Goal: Transaction & Acquisition: Purchase product/service

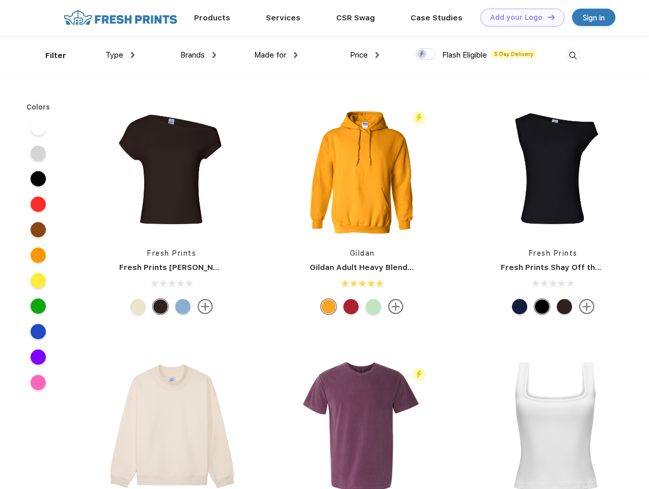
click at [519, 17] on link "Add your Logo Design Tool" at bounding box center [522, 18] width 84 height 18
click at [0, 0] on div "Design Tool" at bounding box center [0, 0] width 0 height 0
click at [547, 17] on link "Add your Logo Design Tool" at bounding box center [522, 18] width 84 height 18
click at [49, 56] on div "Filter" at bounding box center [55, 56] width 21 height 12
click at [120, 55] on span "Type" at bounding box center [114, 54] width 18 height 9
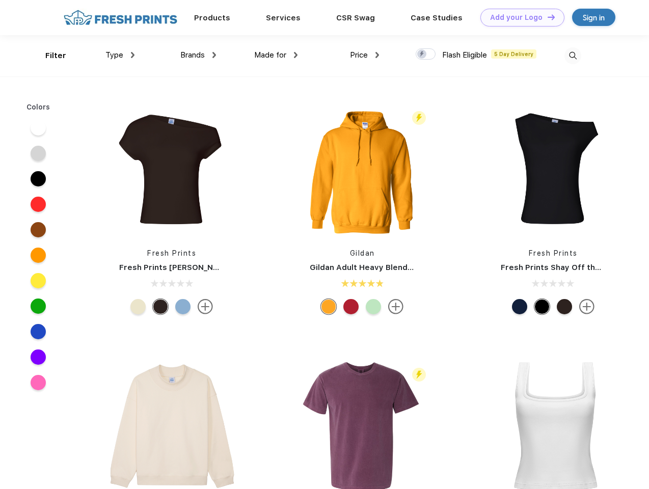
click at [198, 55] on span "Brands" at bounding box center [192, 54] width 24 height 9
click at [276, 55] on span "Made for" at bounding box center [270, 54] width 32 height 9
click at [365, 55] on span "Price" at bounding box center [359, 54] width 18 height 9
click at [426, 55] on div at bounding box center [426, 53] width 20 height 11
click at [422, 55] on input "checkbox" at bounding box center [419, 51] width 7 height 7
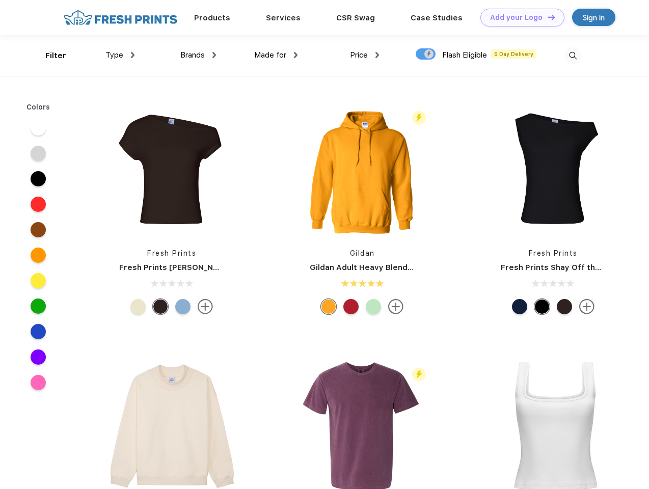
click at [573, 56] on img at bounding box center [573, 55] width 17 height 17
